Goal: Task Accomplishment & Management: Use online tool/utility

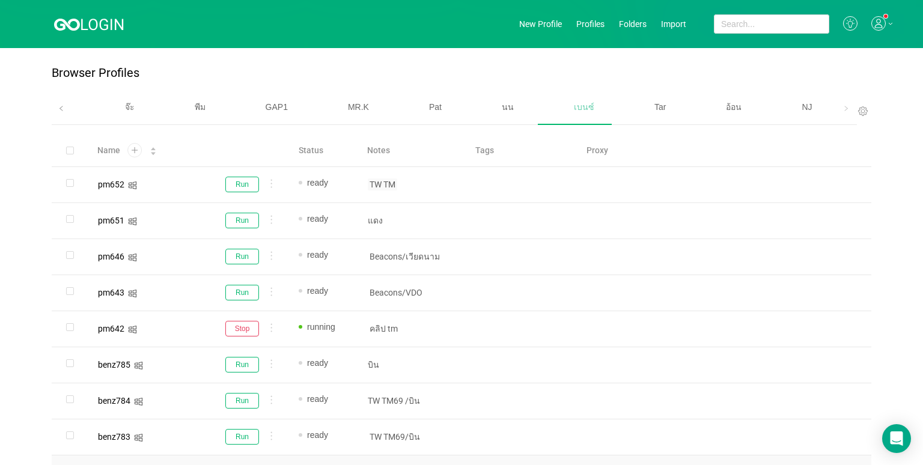
scroll to position [192, 0]
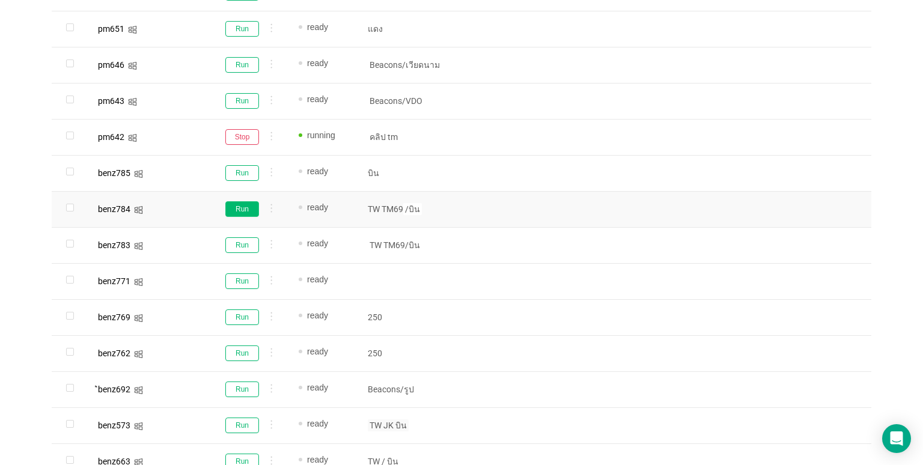
click at [244, 207] on button "Run" at bounding box center [242, 209] width 34 height 16
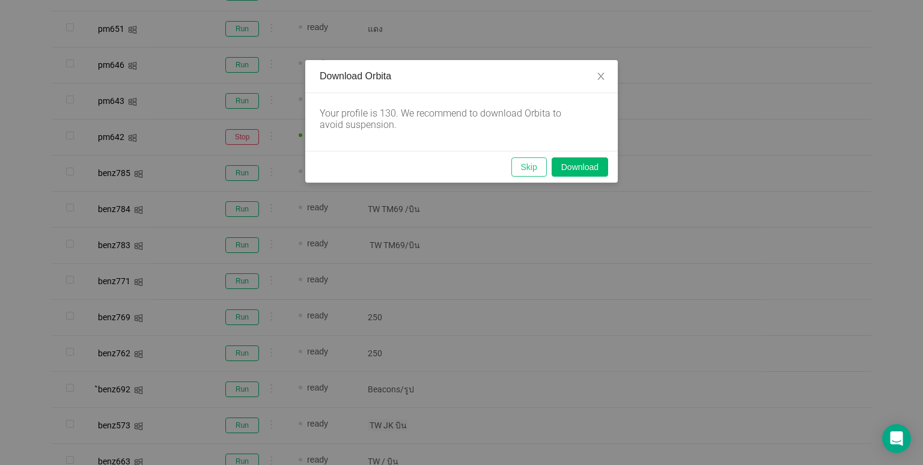
click at [538, 161] on button "Skip" at bounding box center [528, 166] width 35 height 19
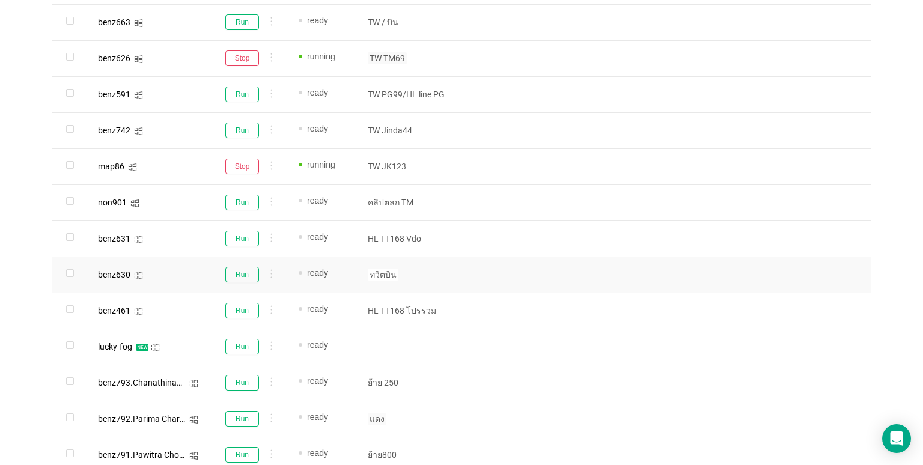
scroll to position [732, 0]
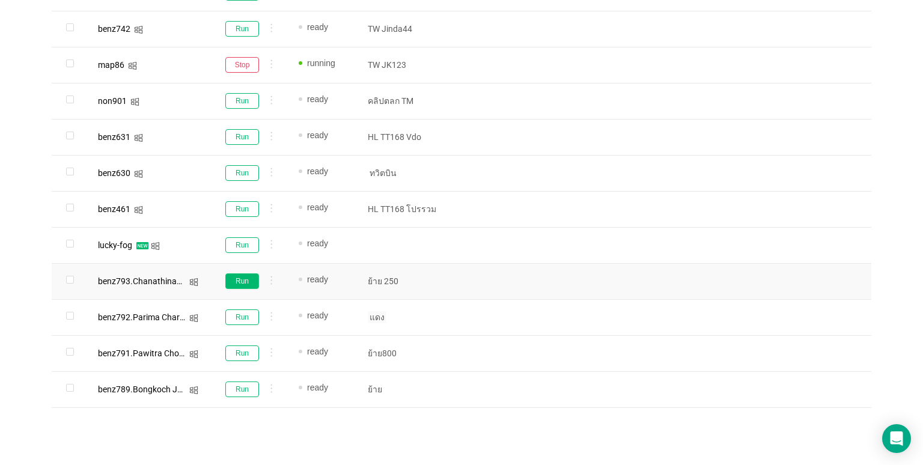
click at [241, 280] on button "Run" at bounding box center [242, 281] width 34 height 16
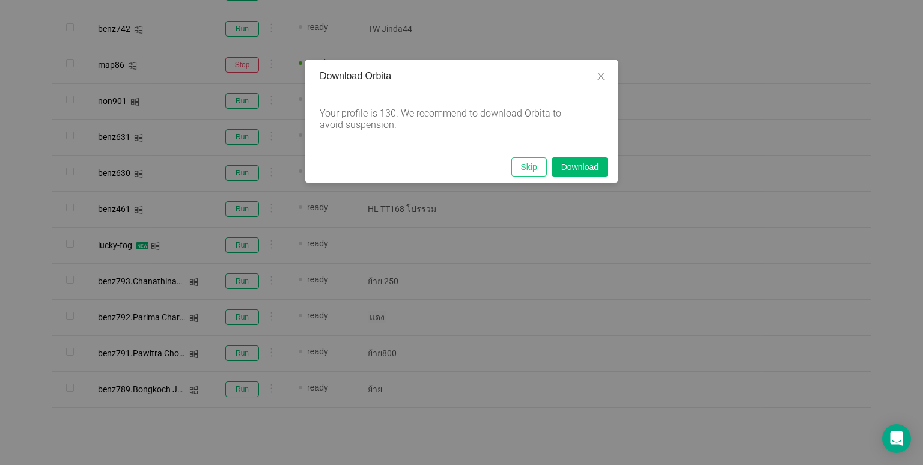
click at [529, 168] on button "Skip" at bounding box center [528, 166] width 35 height 19
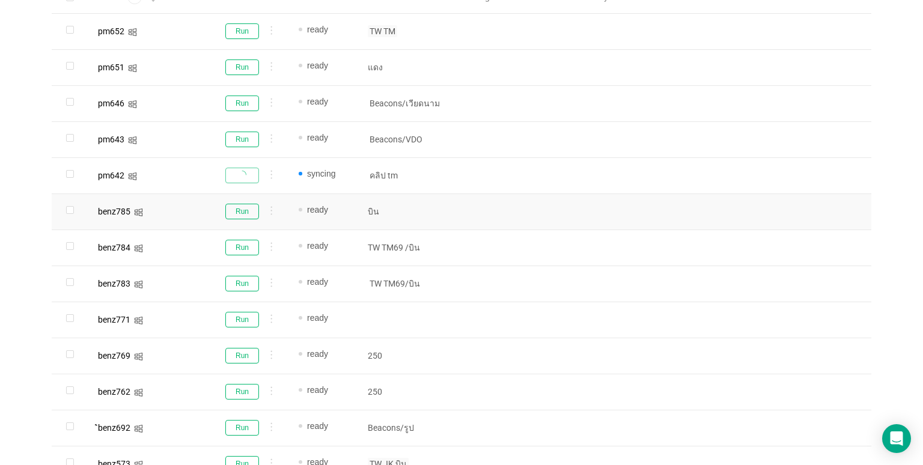
scroll to position [180, 0]
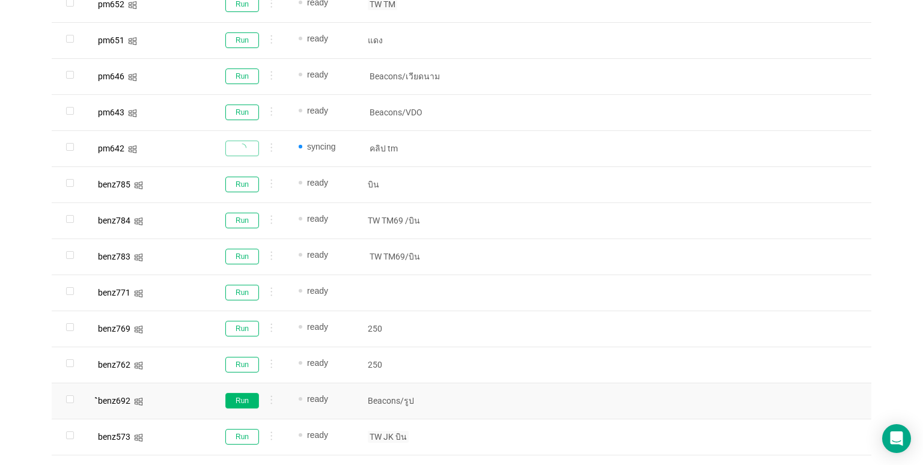
click at [244, 399] on button "Run" at bounding box center [242, 401] width 34 height 16
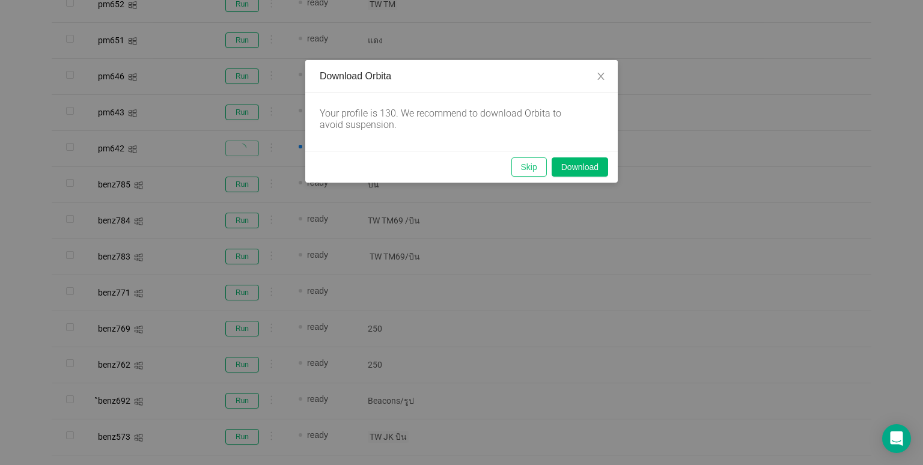
click at [533, 171] on button "Skip" at bounding box center [528, 166] width 35 height 19
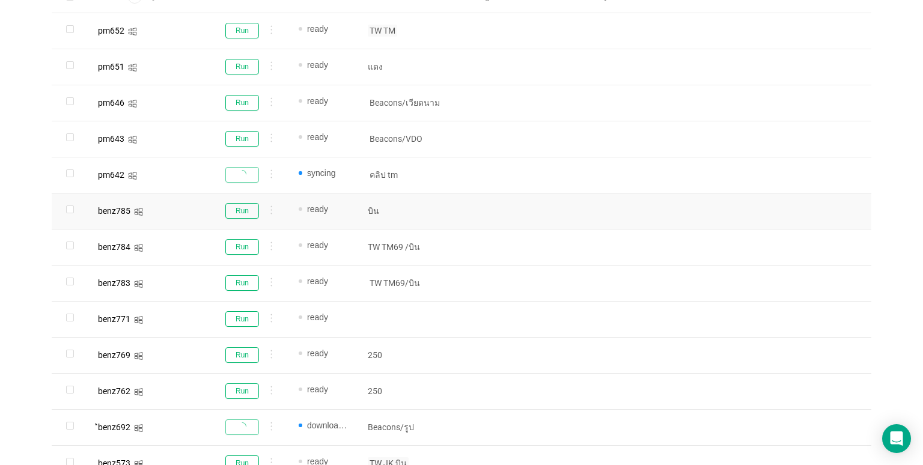
scroll to position [120, 0]
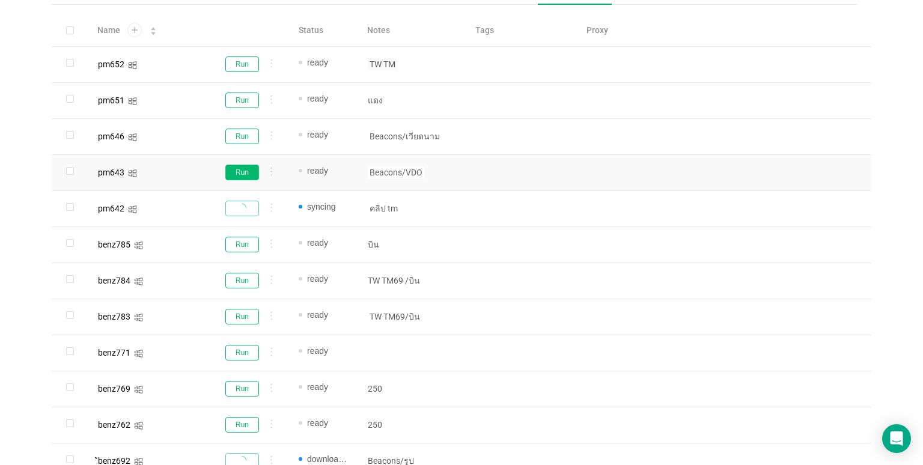
click at [240, 175] on button "Run" at bounding box center [242, 173] width 34 height 16
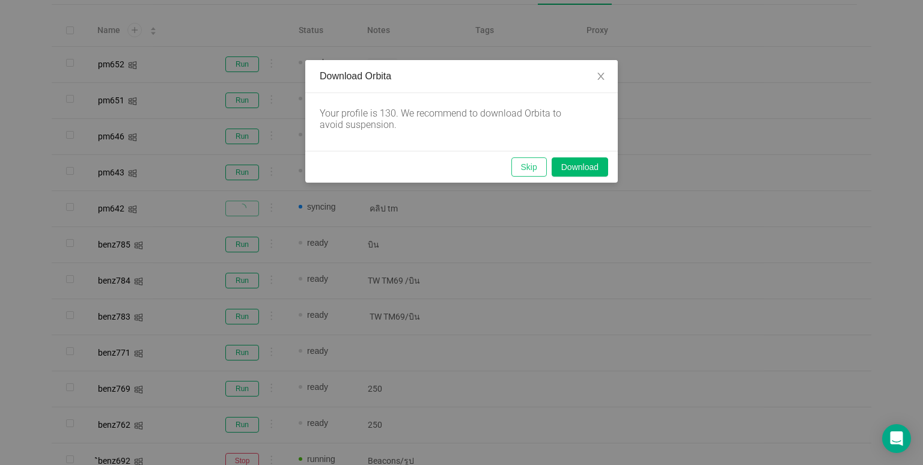
click at [543, 165] on button "Skip" at bounding box center [528, 166] width 35 height 19
